Goal: Task Accomplishment & Management: Complete application form

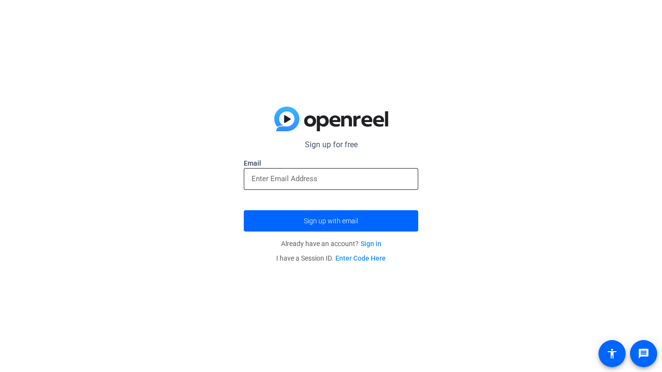
drag, startPoint x: 300, startPoint y: 168, endPoint x: 300, endPoint y: 174, distance: 5.3
click at [300, 173] on div at bounding box center [331, 179] width 159 height 22
click at [300, 174] on input "email" at bounding box center [331, 179] width 159 height 12
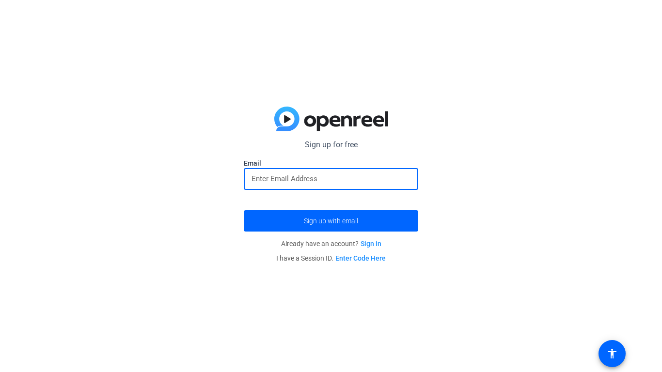
click at [300, 174] on input "email" at bounding box center [331, 179] width 159 height 12
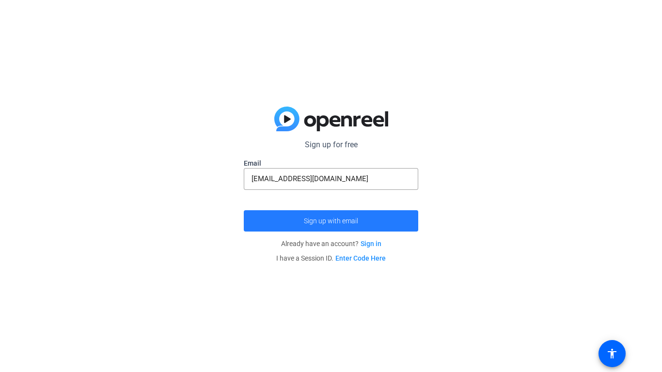
click at [304, 220] on button "Sign up with email" at bounding box center [331, 220] width 175 height 21
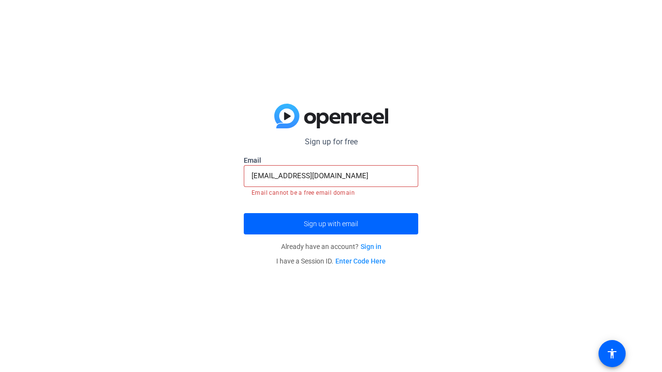
click at [340, 173] on input "[EMAIL_ADDRESS][DOMAIN_NAME]" at bounding box center [331, 176] width 159 height 12
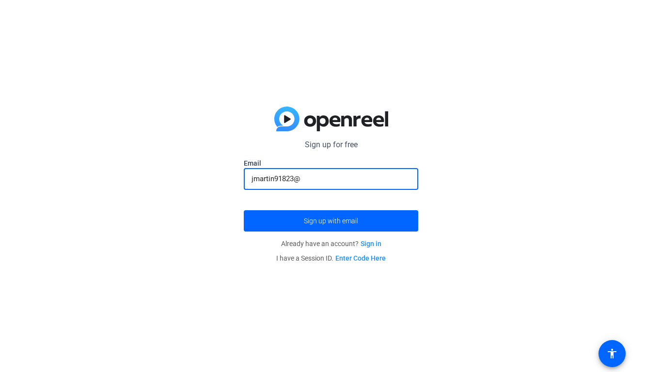
type input "[EMAIL_ADDRESS][DOMAIN_NAME]"
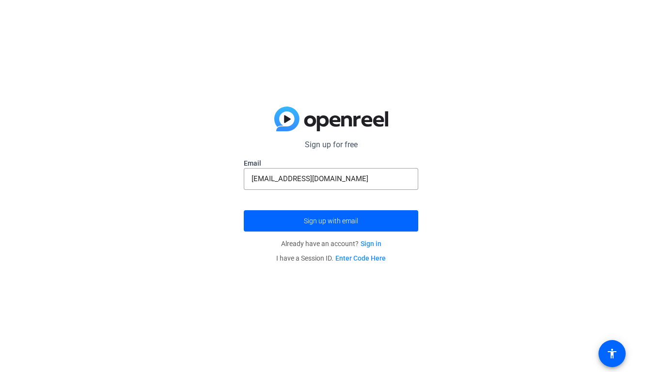
click at [310, 194] on div at bounding box center [331, 195] width 175 height 11
click at [375, 224] on span "submit" at bounding box center [331, 220] width 175 height 23
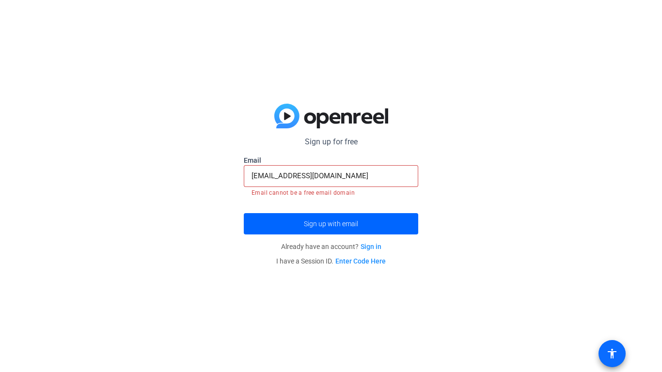
click at [612, 353] on mat-icon "accessibility" at bounding box center [613, 354] width 12 height 12
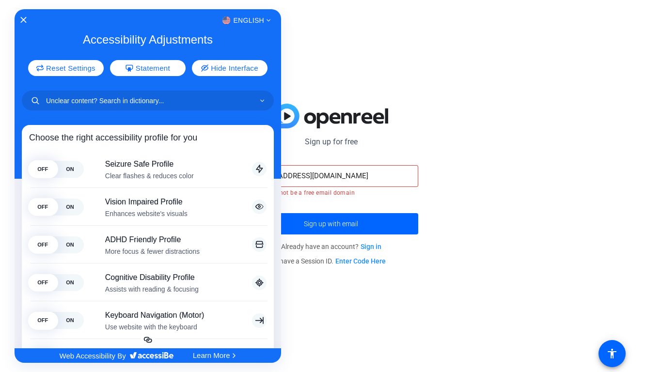
click at [371, 133] on div at bounding box center [331, 186] width 662 height 372
